Goal: Task Accomplishment & Management: Use online tool/utility

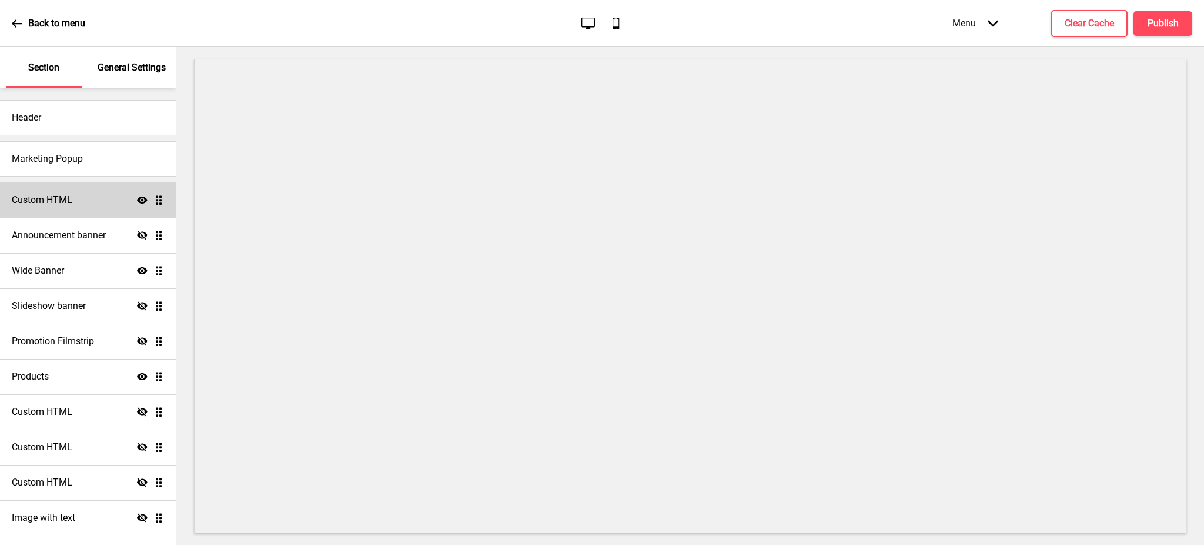
click at [137, 200] on icon at bounding box center [142, 199] width 11 height 7
click at [137, 271] on icon at bounding box center [142, 270] width 11 height 7
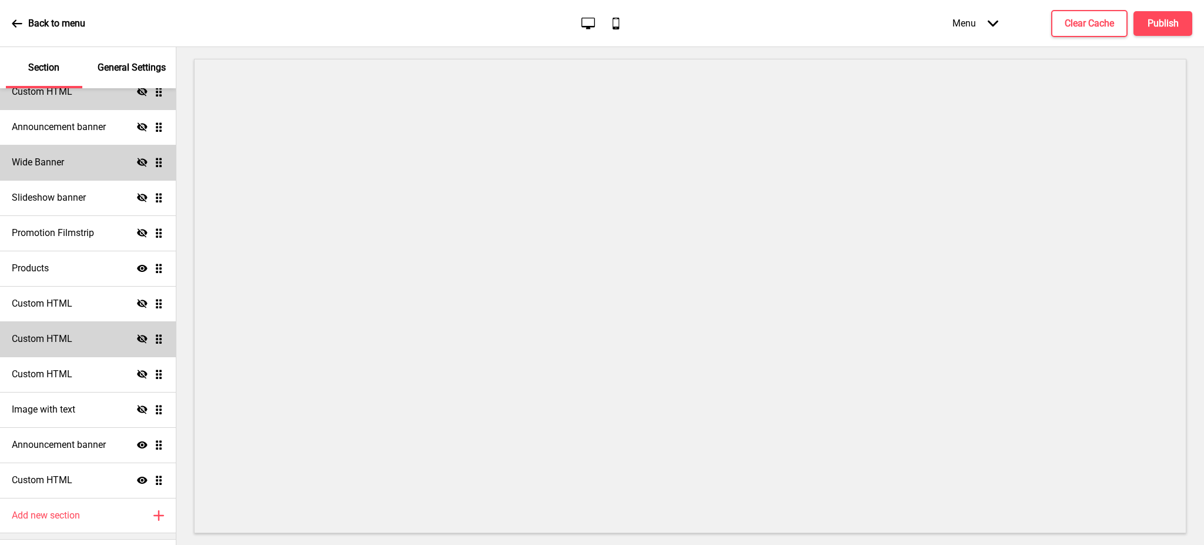
scroll to position [137, 0]
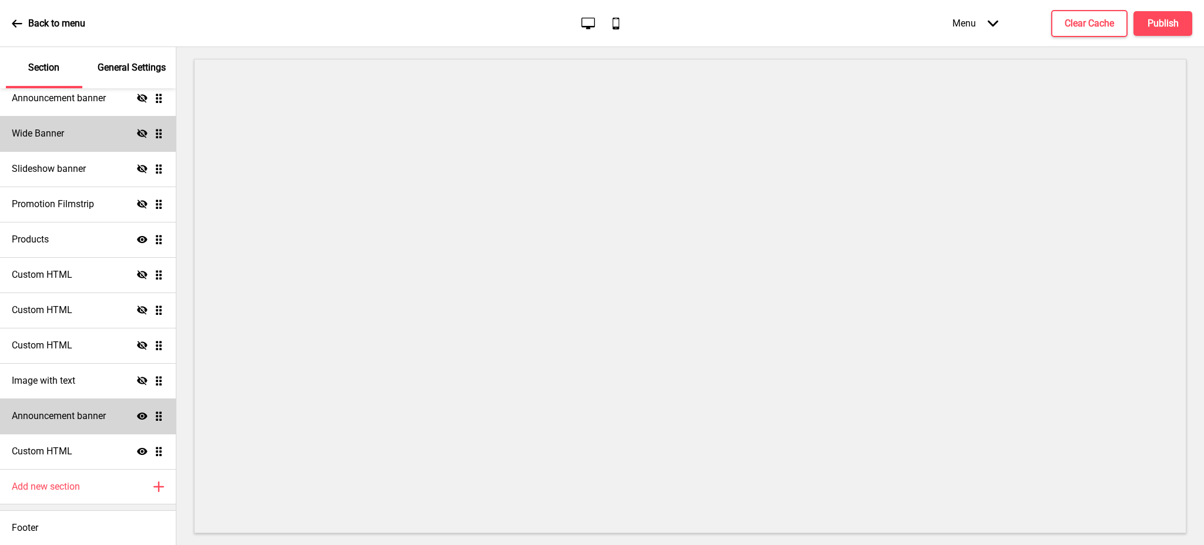
click at [137, 415] on icon at bounding box center [142, 415] width 11 height 7
click at [128, 457] on div "Custom HTML Show Drag" at bounding box center [88, 450] width 176 height 35
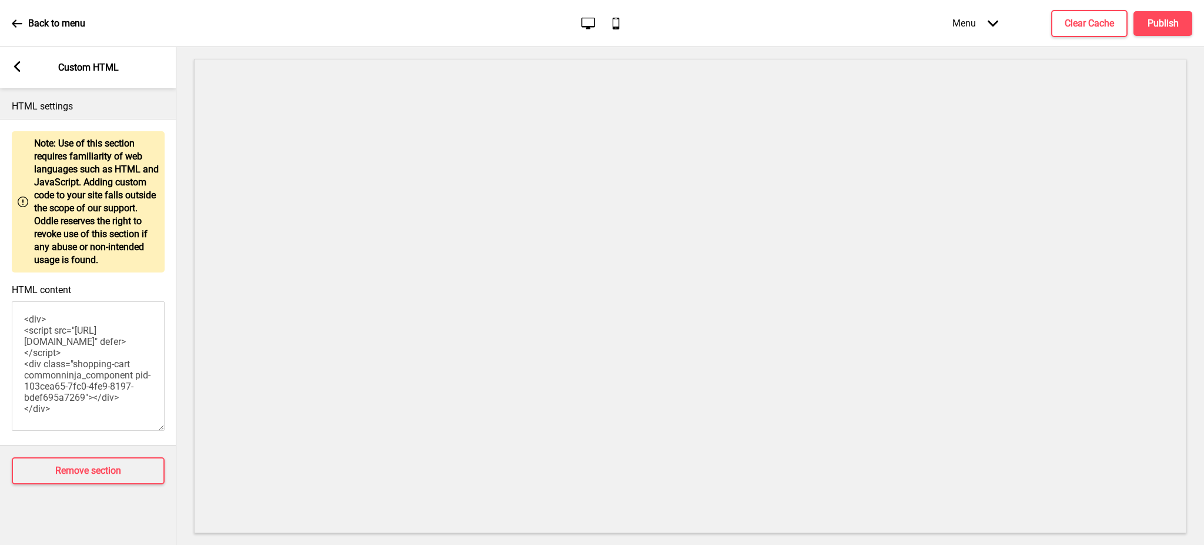
click at [15, 66] on icon at bounding box center [17, 66] width 6 height 11
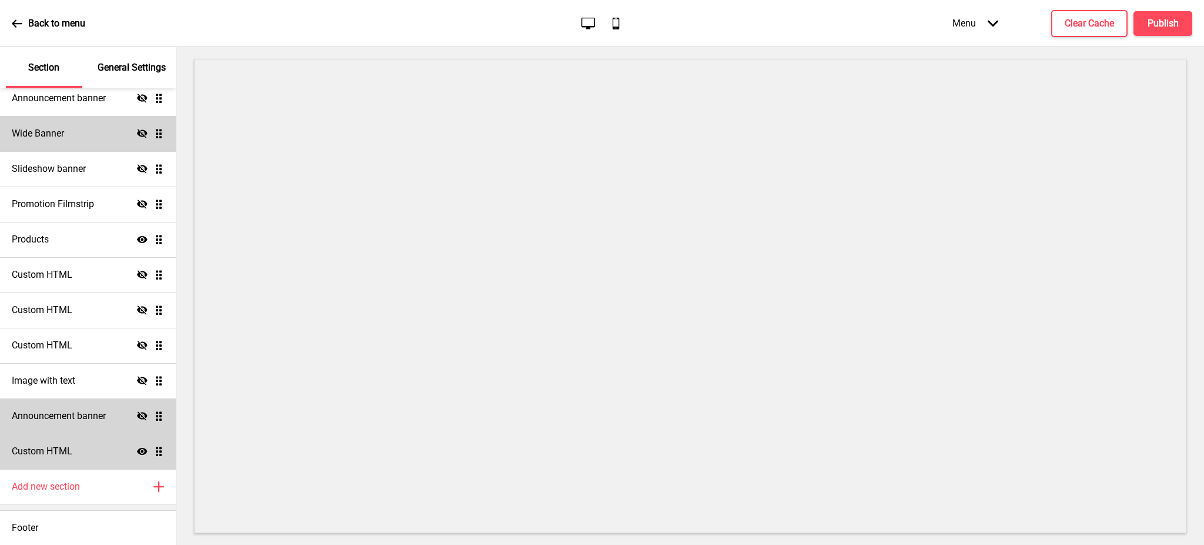
click at [137, 448] on icon at bounding box center [142, 451] width 11 height 7
click at [1165, 24] on h4 "Publish" at bounding box center [1163, 23] width 31 height 13
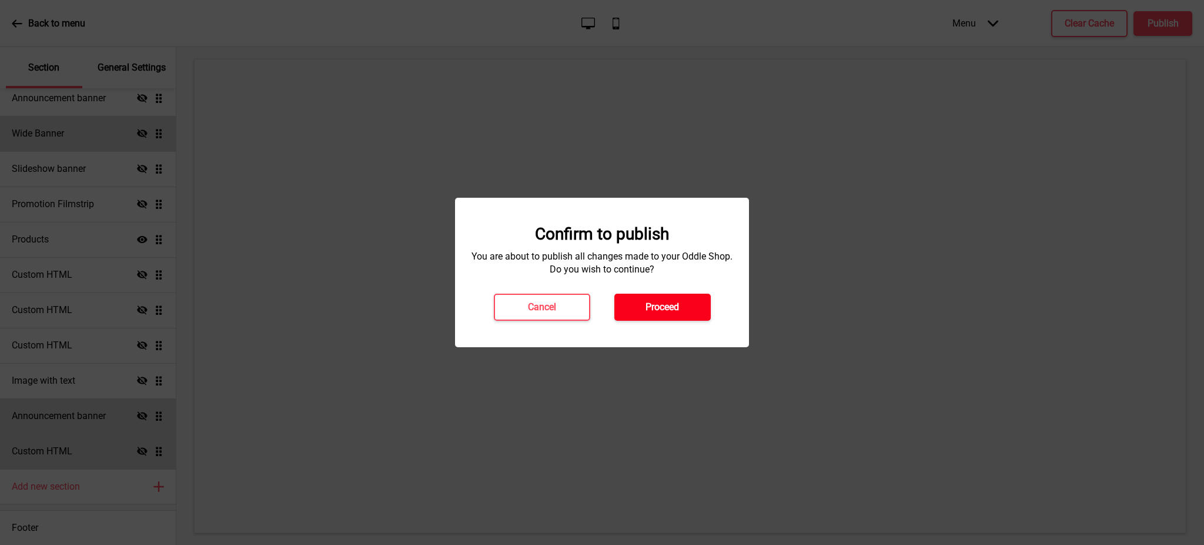
click at [667, 305] on h4 "Proceed" at bounding box center [663, 307] width 34 height 13
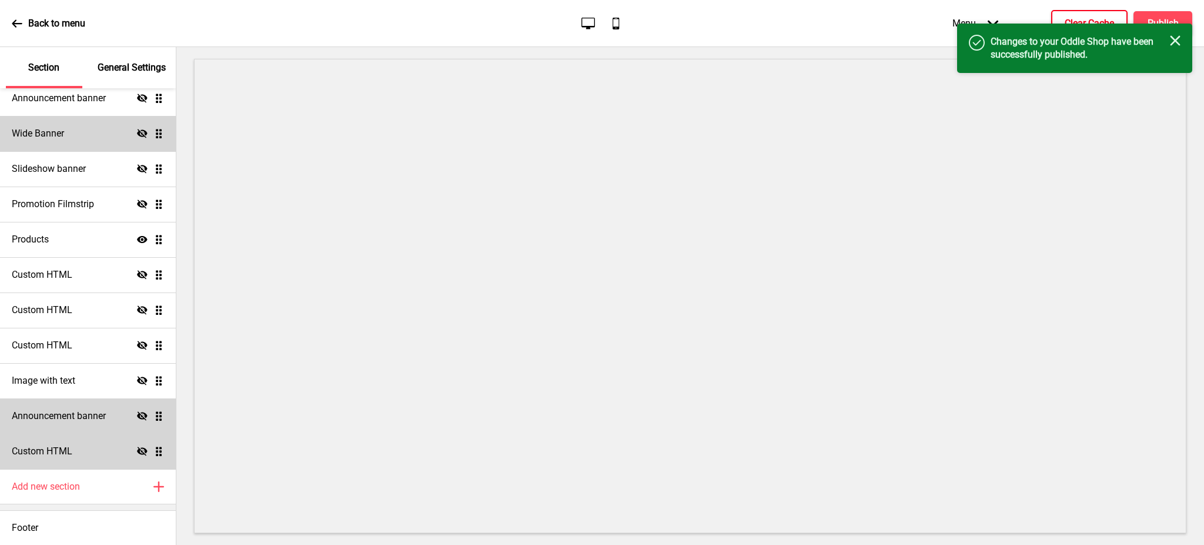
click at [1096, 14] on button "Clear Cache" at bounding box center [1090, 23] width 76 height 27
